Goal: Book appointment/travel/reservation

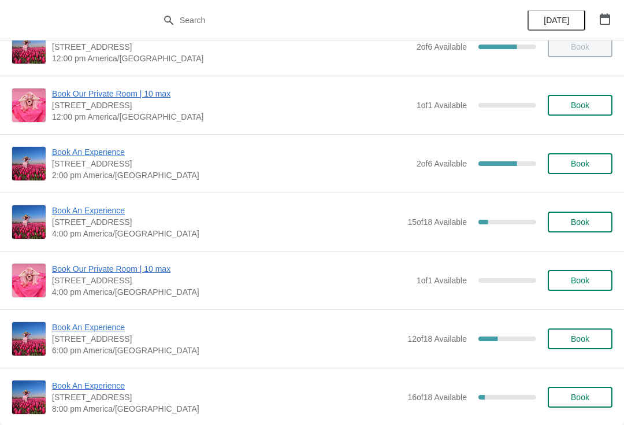
scroll to position [164, 0]
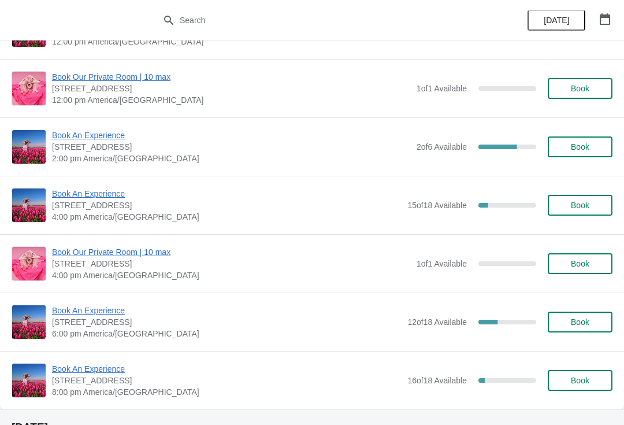
click at [73, 133] on span "Book An Experience" at bounding box center [231, 135] width 359 height 12
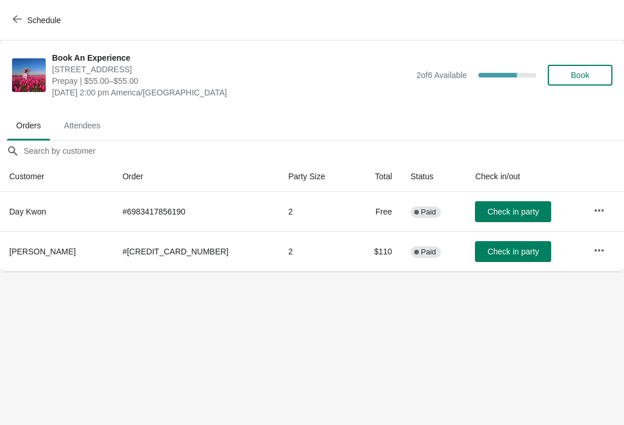
click at [605, 209] on button "button" at bounding box center [599, 210] width 21 height 21
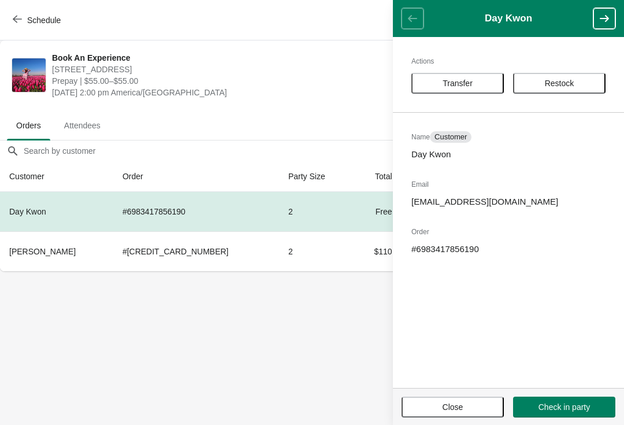
click at [287, 326] on body "Schedule Book An Experience [STREET_ADDRESS] Prepay | $55.00–$55.00 [DATE] 2:00…" at bounding box center [312, 212] width 624 height 425
click at [459, 386] on div "Actions Transfer Restock Name [DATE] Kwon Email [EMAIL_ADDRESS][DOMAIN_NAME] Or…" at bounding box center [508, 212] width 231 height 351
click at [438, 406] on span "Close" at bounding box center [452, 406] width 81 height 9
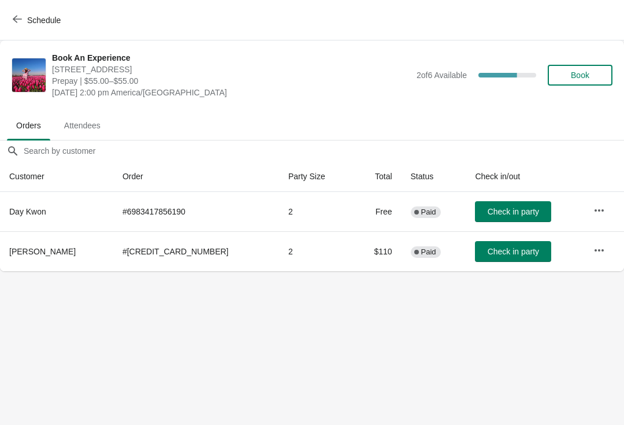
click at [310, 372] on body "Schedule Book An Experience [STREET_ADDRESS] Prepay | $55.00–$55.00 [DATE] 2:00…" at bounding box center [312, 212] width 624 height 425
click at [377, 381] on body "Schedule Book An Experience [STREET_ADDRESS] Prepay | $55.00–$55.00 [DATE] 2:00…" at bounding box center [312, 212] width 624 height 425
click at [21, 6] on div "Schedule" at bounding box center [312, 20] width 624 height 40
click at [20, 10] on button "Schedule" at bounding box center [38, 20] width 64 height 21
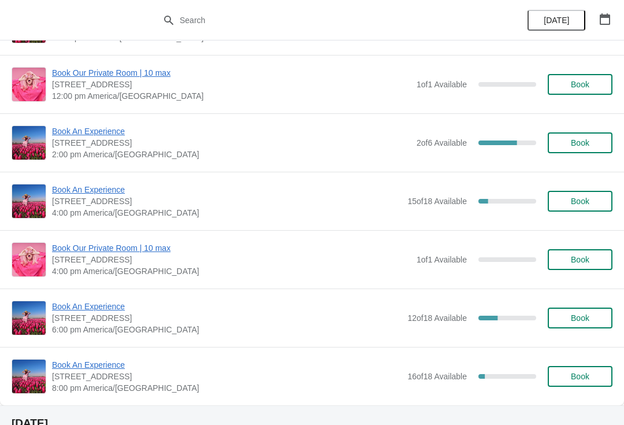
scroll to position [169, 0]
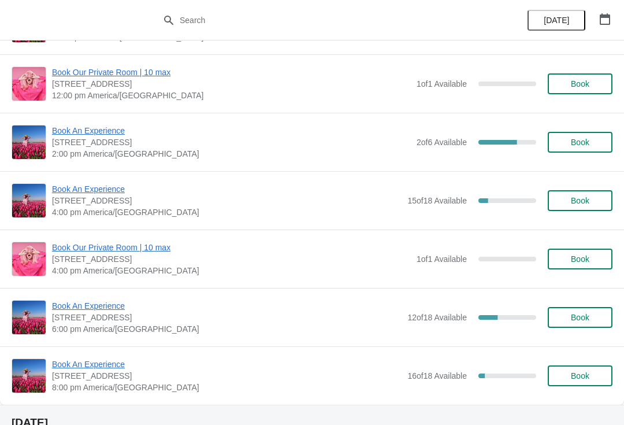
click at [52, 194] on span "Book An Experience" at bounding box center [227, 189] width 350 height 12
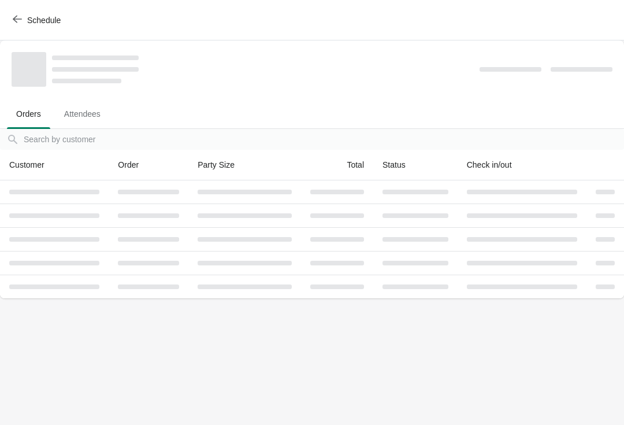
scroll to position [0, 0]
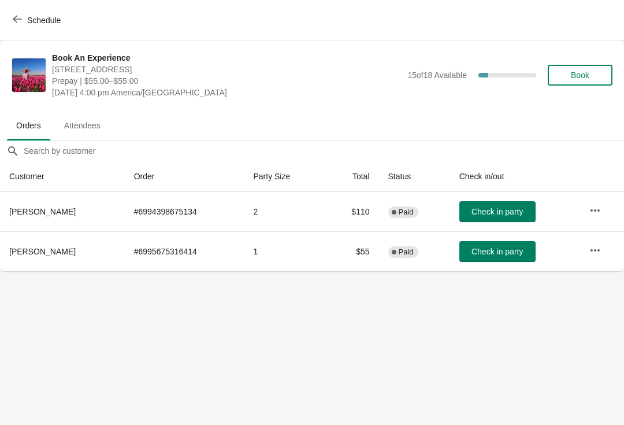
click at [22, 28] on button "Schedule" at bounding box center [38, 20] width 64 height 21
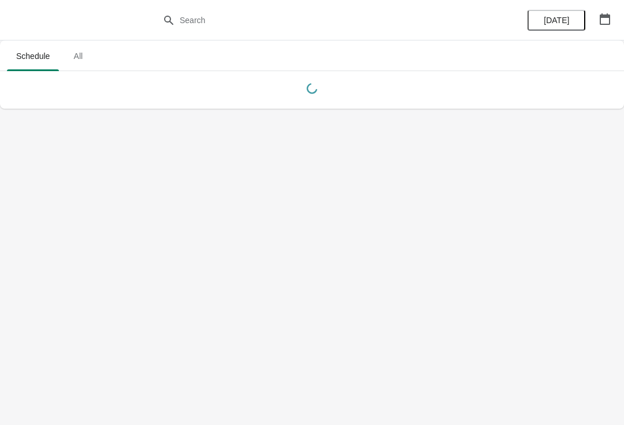
click at [20, 24] on div at bounding box center [312, 20] width 624 height 40
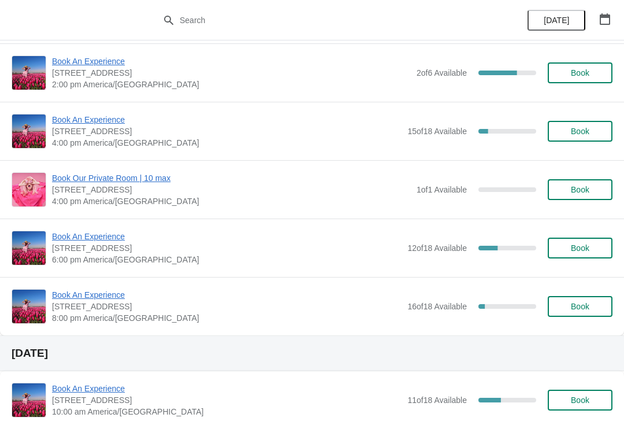
scroll to position [239, 0]
click at [60, 233] on span "Book An Experience" at bounding box center [227, 236] width 350 height 12
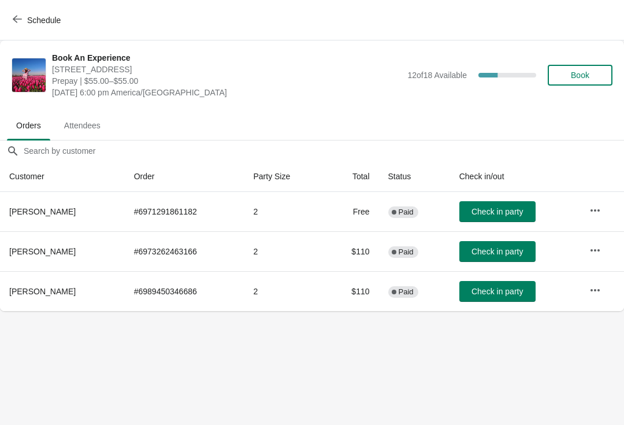
scroll to position [0, 0]
click at [18, 13] on button "Schedule" at bounding box center [38, 20] width 64 height 21
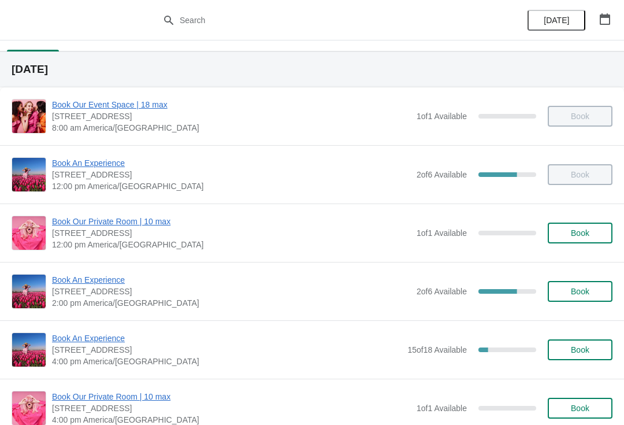
scroll to position [23, 0]
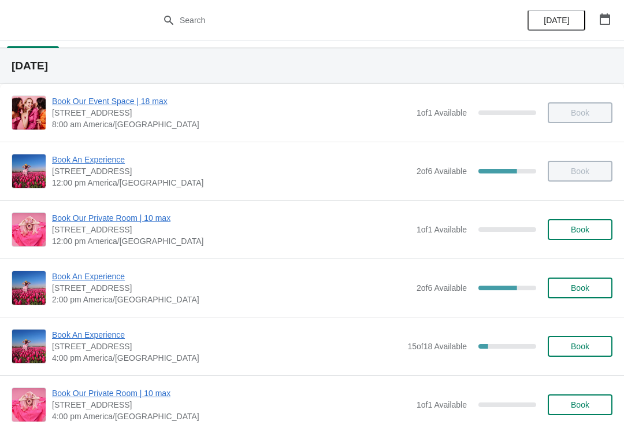
click at [75, 281] on span "Book An Experience" at bounding box center [231, 276] width 359 height 12
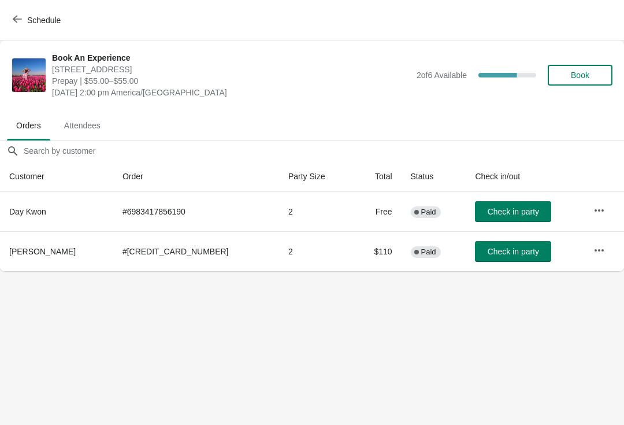
scroll to position [0, 0]
click at [486, 244] on button "Check in party" at bounding box center [513, 251] width 76 height 21
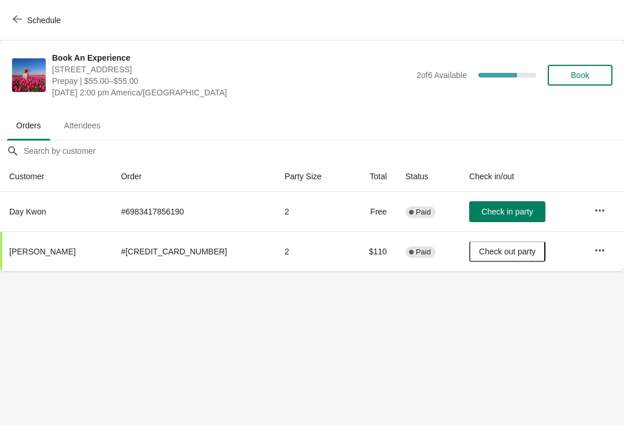
click at [8, 34] on div "Schedule" at bounding box center [312, 20] width 624 height 40
click at [12, 17] on button "Schedule" at bounding box center [38, 20] width 64 height 21
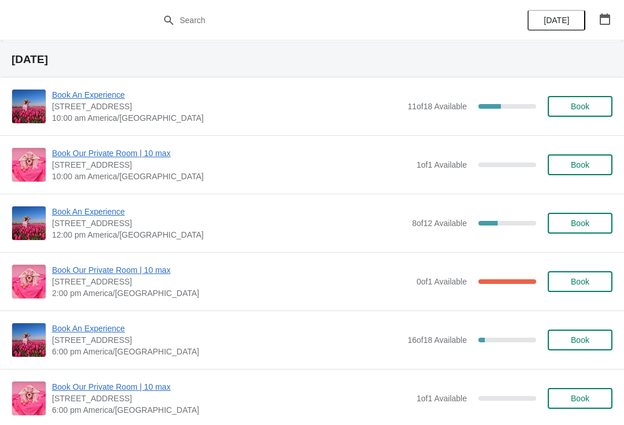
scroll to position [532, 0]
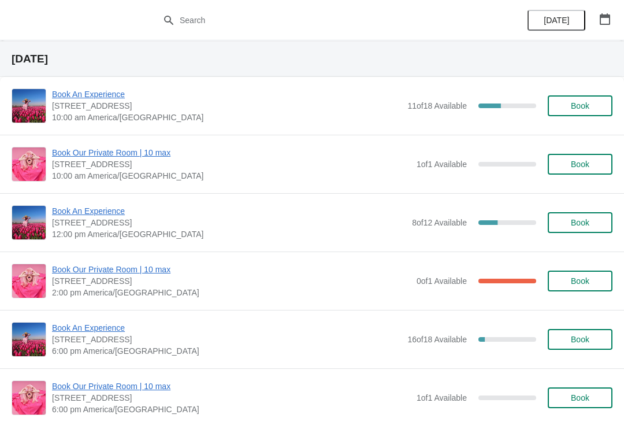
click at [144, 267] on span "Book Our Private Room | 10 max" at bounding box center [231, 270] width 359 height 12
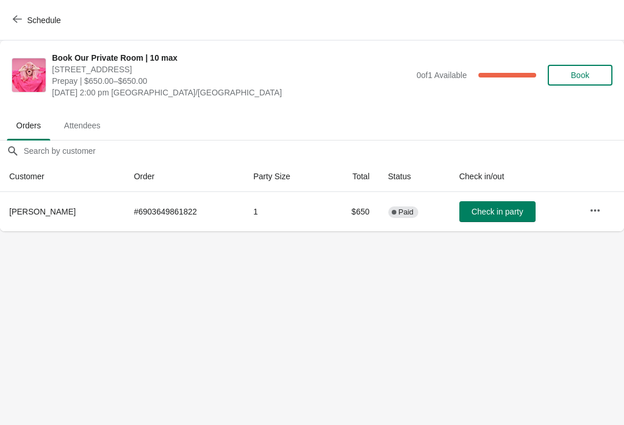
scroll to position [0, 0]
click at [10, 19] on button "Schedule" at bounding box center [38, 20] width 64 height 21
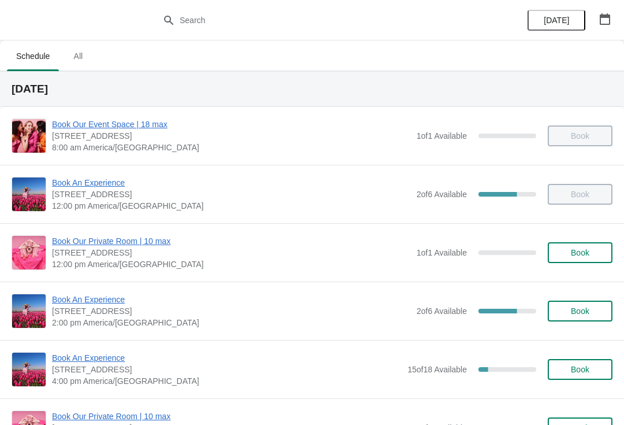
click at [585, 18] on button "[DATE]" at bounding box center [557, 20] width 58 height 21
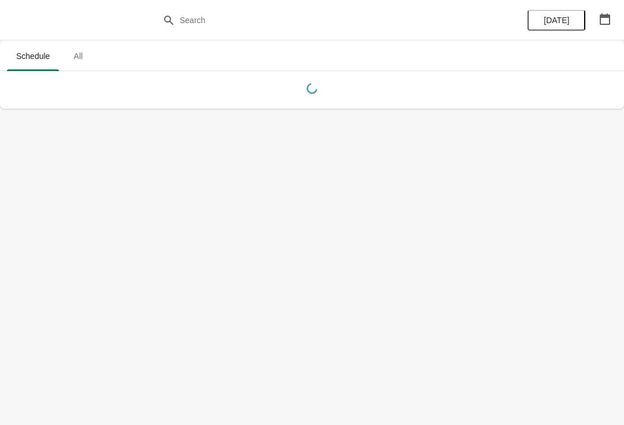
click at [610, 19] on icon "button" at bounding box center [605, 19] width 10 height 12
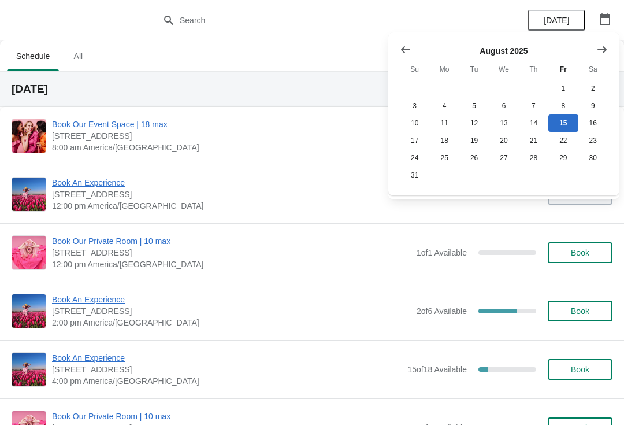
click at [601, 50] on icon "Show next month, September 2025" at bounding box center [602, 49] width 9 height 7
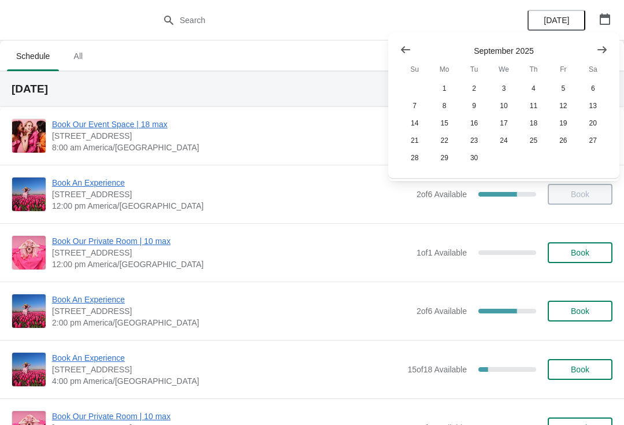
click at [604, 53] on icon "Show next month, October 2025" at bounding box center [602, 50] width 12 height 12
click at [558, 87] on button "3" at bounding box center [562, 88] width 29 height 17
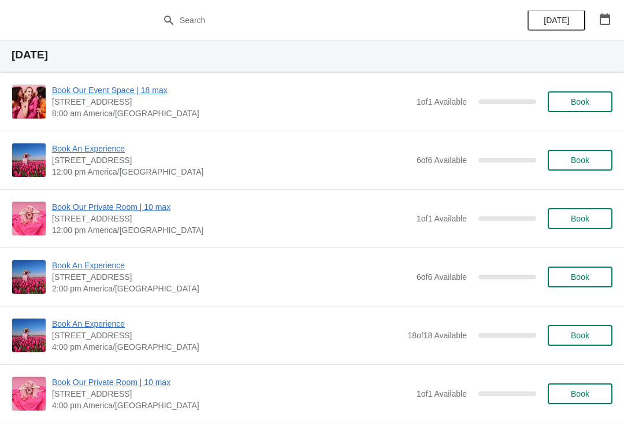
scroll to position [39, 0]
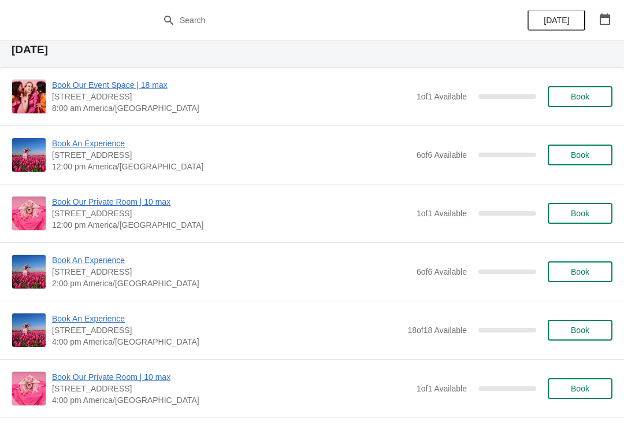
click at [557, 17] on span "[DATE]" at bounding box center [556, 20] width 25 height 9
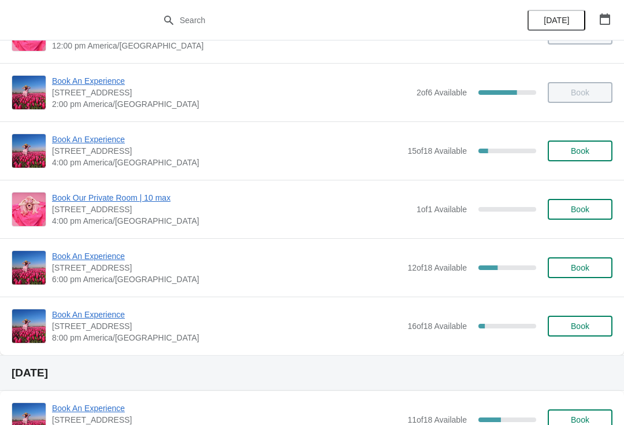
scroll to position [221, 0]
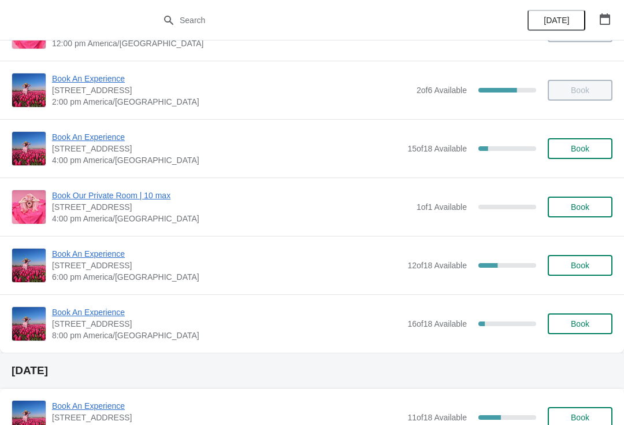
click at [97, 149] on span "[STREET_ADDRESS]" at bounding box center [227, 149] width 350 height 12
click at [113, 135] on span "Book An Experience" at bounding box center [227, 137] width 350 height 12
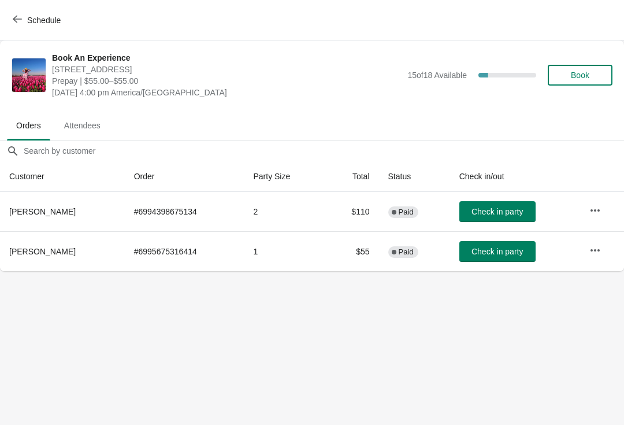
scroll to position [0, 0]
click at [584, 181] on th at bounding box center [602, 176] width 44 height 31
click at [600, 205] on icon "button" at bounding box center [596, 211] width 12 height 12
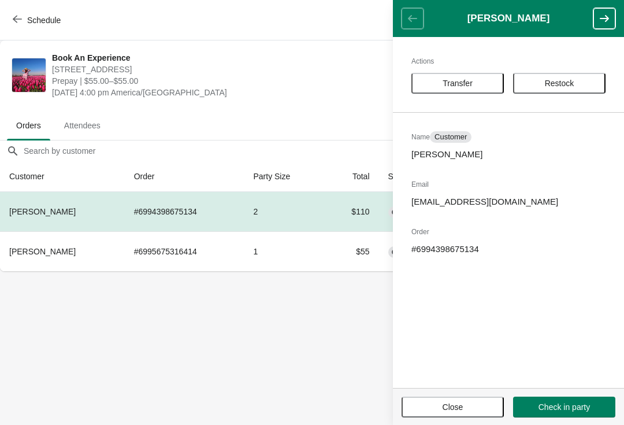
click at [467, 91] on button "Transfer" at bounding box center [458, 83] width 92 height 21
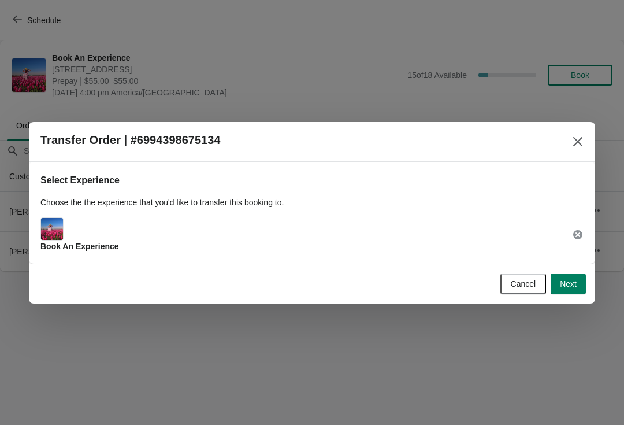
click at [572, 284] on span "Next" at bounding box center [568, 283] width 17 height 9
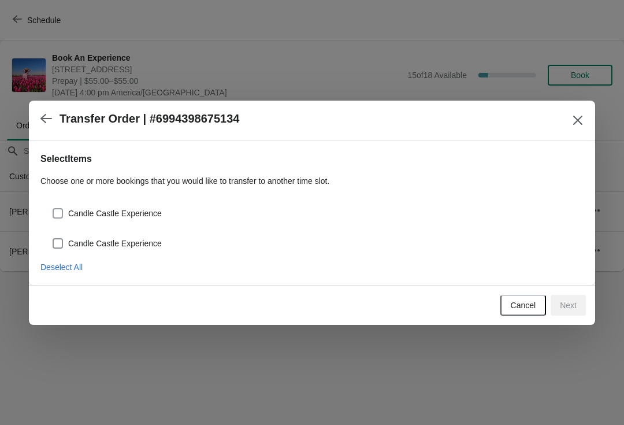
click at [57, 217] on span at bounding box center [58, 213] width 10 height 10
click at [53, 209] on input "Candle Castle Experience" at bounding box center [53, 208] width 1 height 1
checkbox input "true"
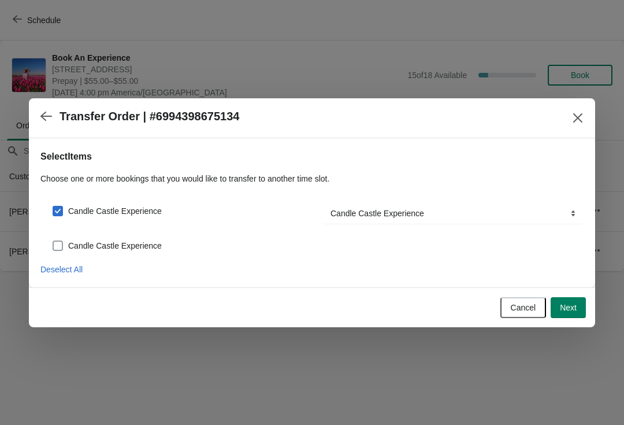
click at [65, 243] on label "Candle Castle Experience" at bounding box center [107, 246] width 110 height 16
click at [53, 241] on input "Candle Castle Experience" at bounding box center [53, 240] width 1 height 1
checkbox input "true"
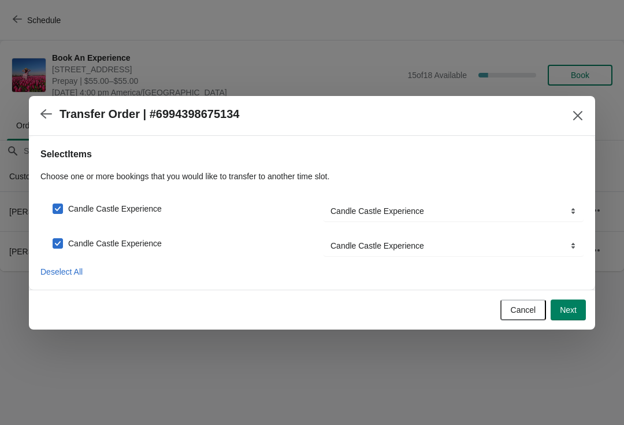
click at [566, 303] on button "Next" at bounding box center [568, 309] width 35 height 21
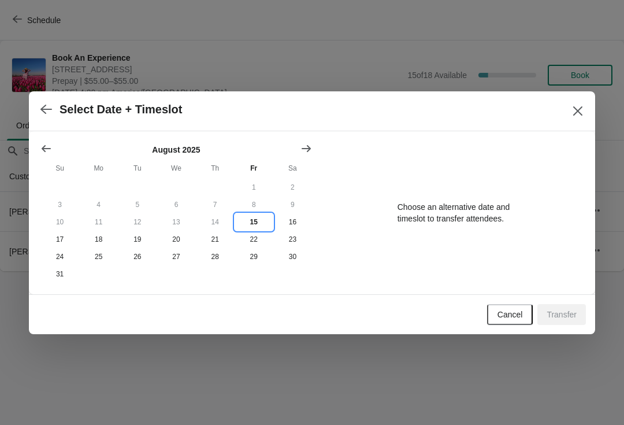
click at [257, 213] on button "15" at bounding box center [254, 221] width 39 height 17
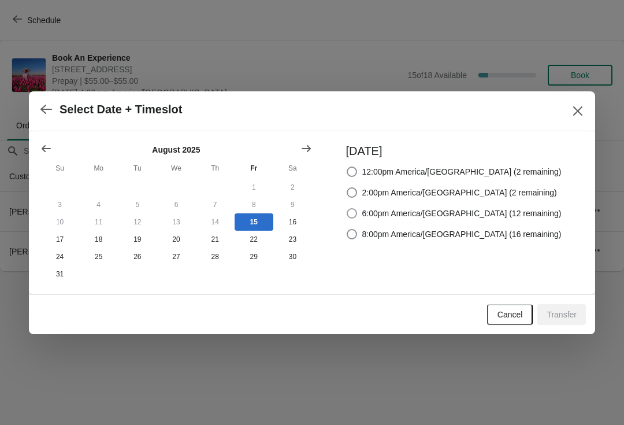
click at [357, 216] on span at bounding box center [352, 213] width 10 height 10
click at [347, 209] on input "6:00pm America/[GEOGRAPHIC_DATA] (12 remaining)" at bounding box center [347, 208] width 1 height 1
radio input "true"
click at [568, 322] on button "Transfer" at bounding box center [561, 314] width 49 height 21
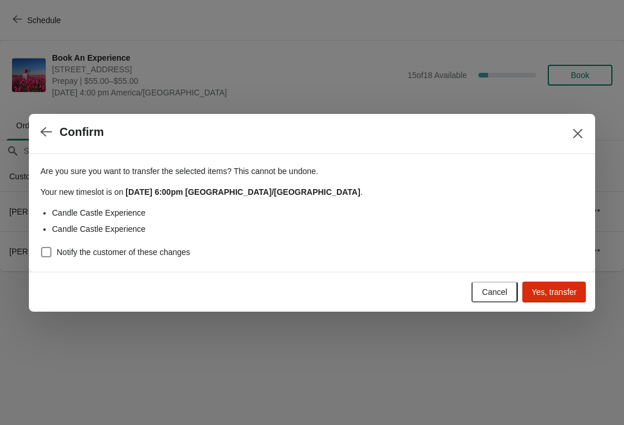
click at [48, 256] on span at bounding box center [46, 252] width 10 height 10
click at [42, 247] on input "Notify the customer of these changes" at bounding box center [41, 247] width 1 height 1
checkbox input "true"
click at [562, 290] on span "Yes, transfer" at bounding box center [554, 291] width 45 height 9
